Goal: Information Seeking & Learning: Learn about a topic

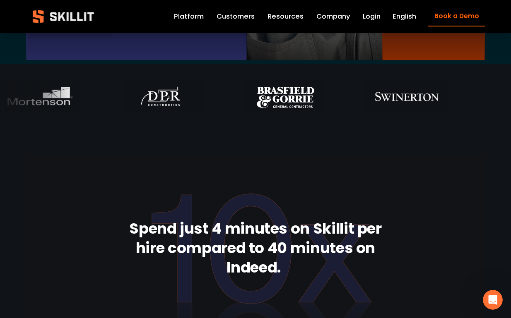
scroll to position [494, 0]
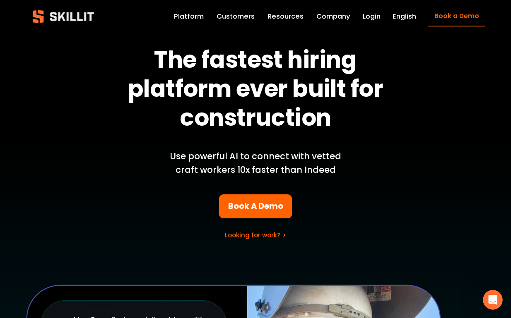
scroll to position [0, 0]
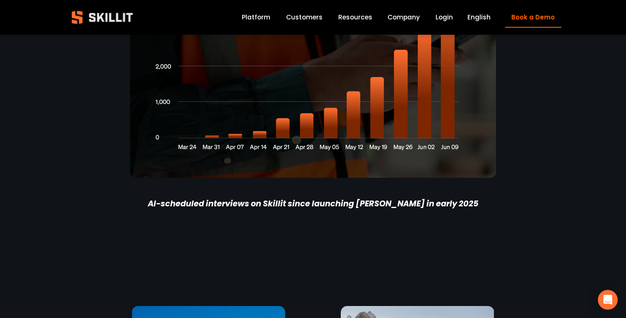
scroll to position [1523, 0]
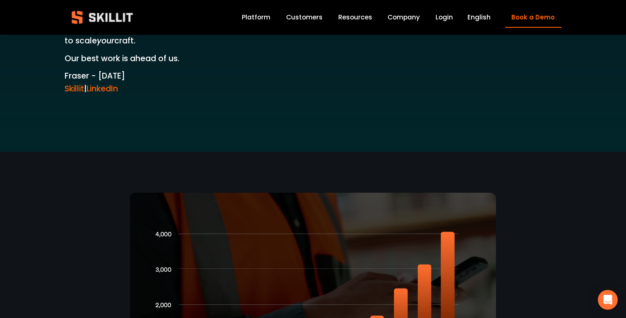
click at [0, 0] on div "Blog Pricing Help Center Labor Insights" at bounding box center [0, 0] width 0 height 0
click at [405, 16] on link "Company" at bounding box center [403, 17] width 32 height 11
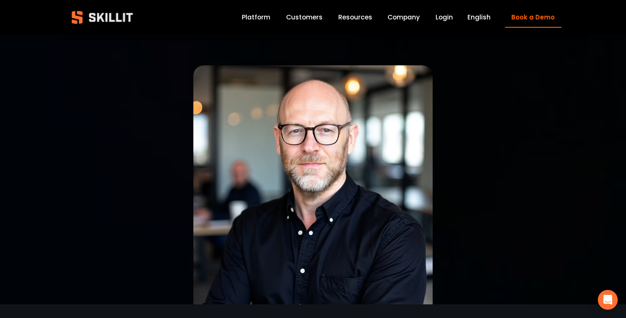
click at [406, 17] on link "Company" at bounding box center [403, 17] width 32 height 11
click at [0, 0] on span "Pricing" at bounding box center [0, 0] width 0 height 0
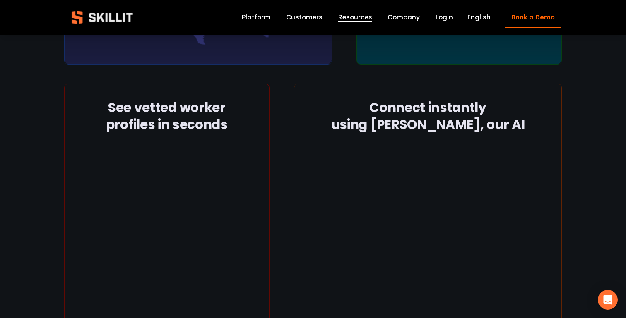
scroll to position [491, 0]
